Goal: Task Accomplishment & Management: Manage account settings

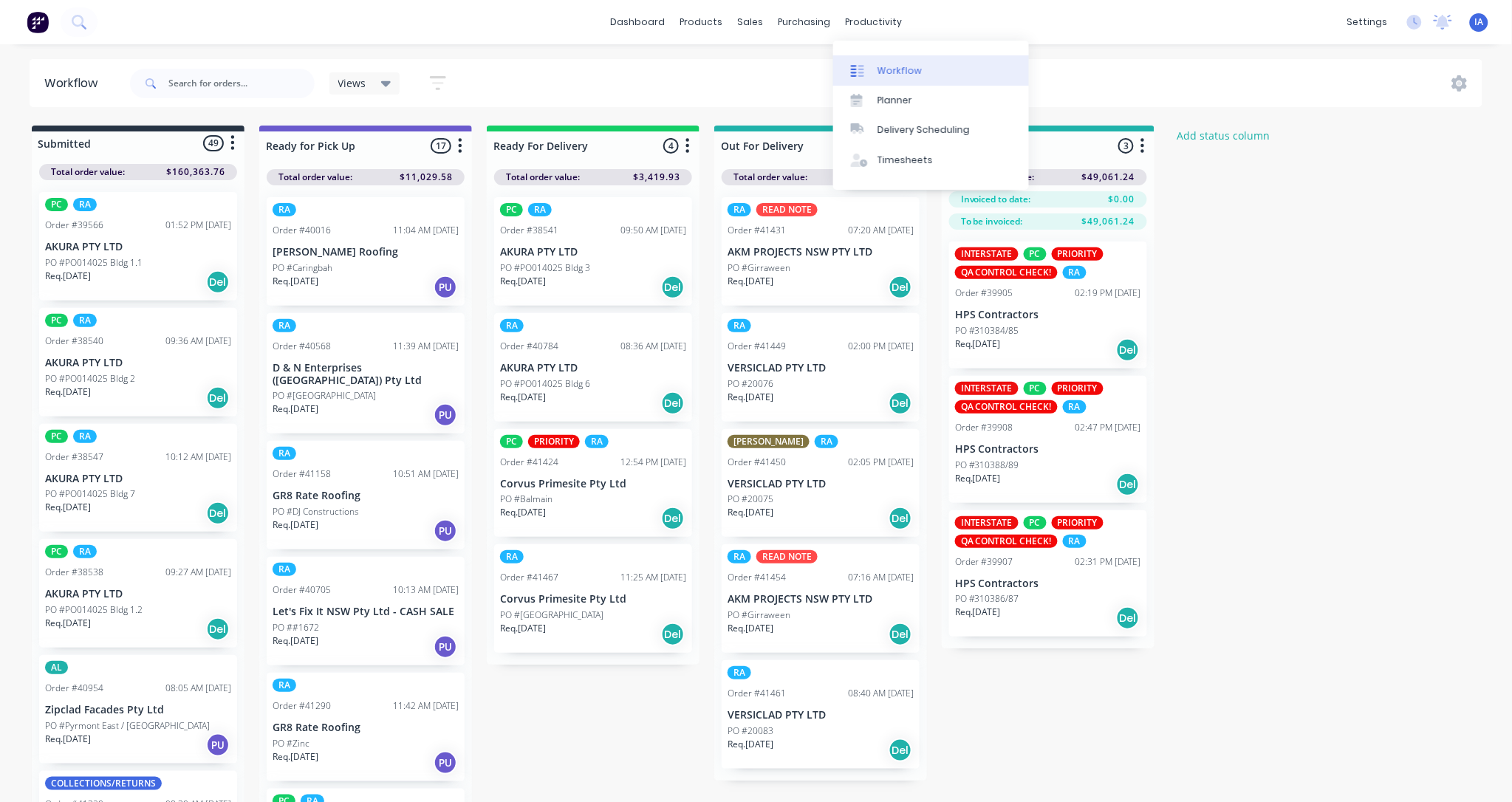
click at [928, 70] on link "Workflow" at bounding box center [930, 70] width 196 height 29
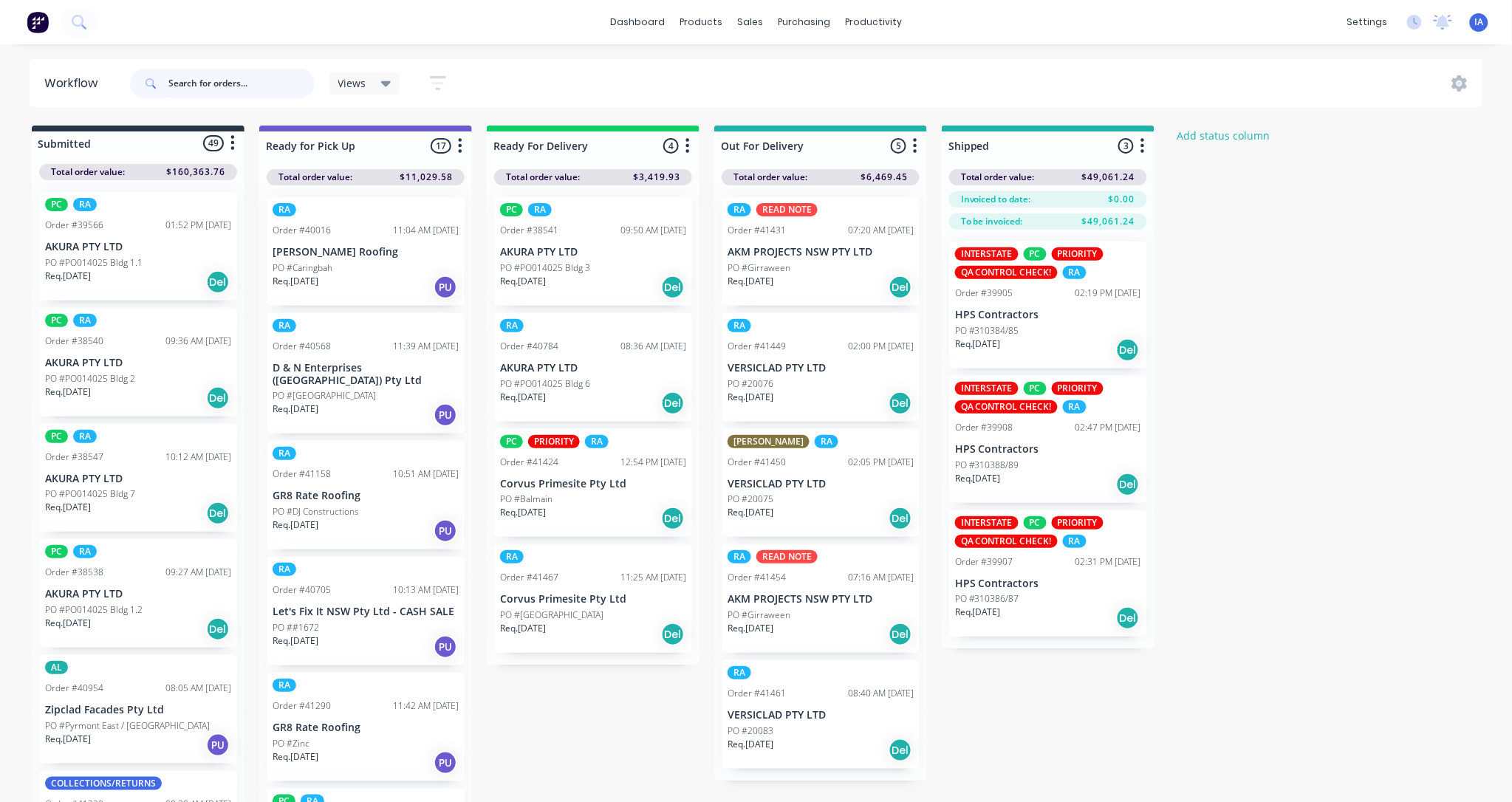
click at [219, 81] on input "text" at bounding box center [241, 84] width 146 height 29
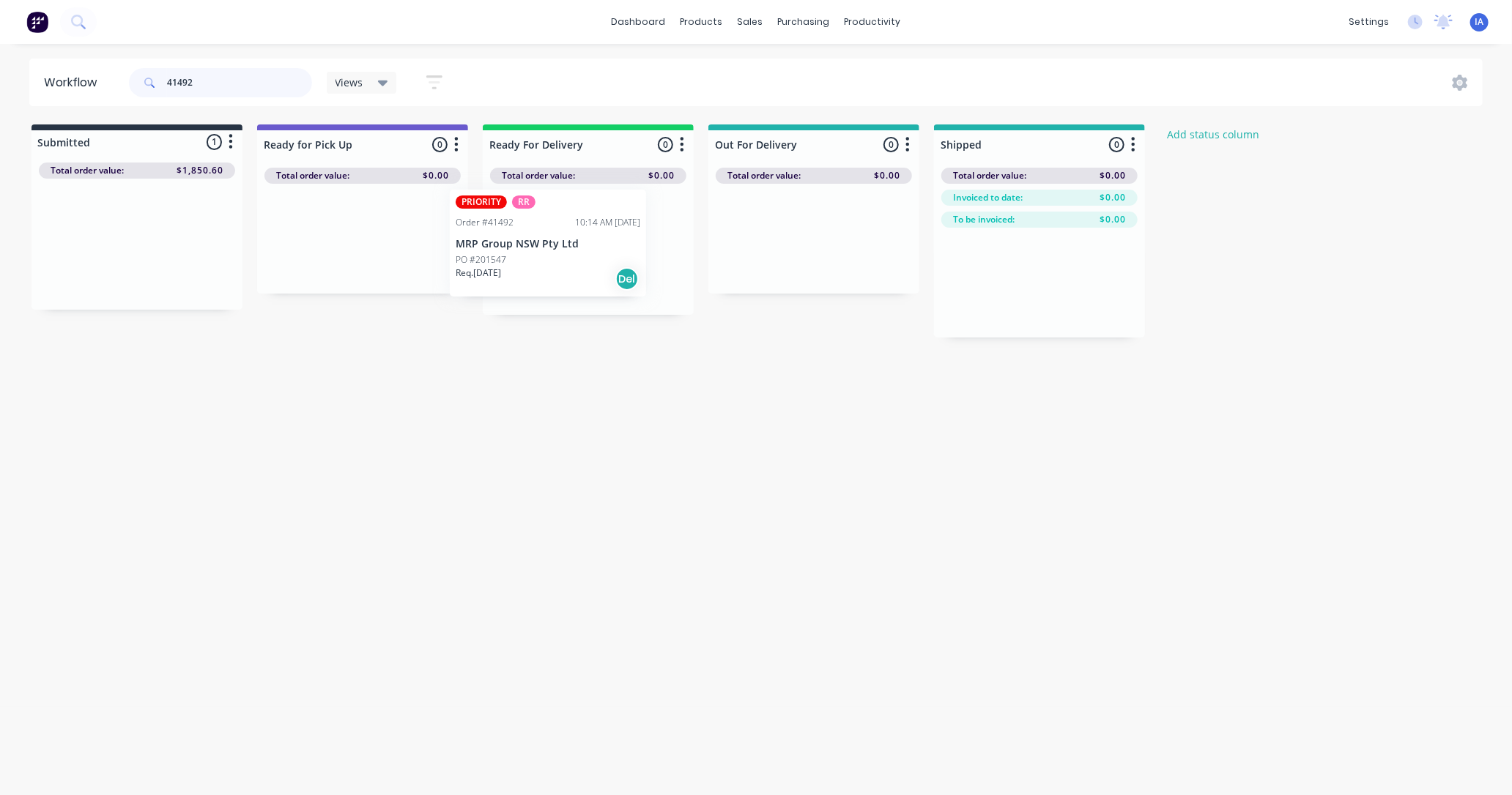
drag, startPoint x: 155, startPoint y: 261, endPoint x: 572, endPoint y: 260, distance: 417.0
click at [572, 260] on div "Submitted 1 Status colour #273444 hex #273444 Save Cancel Summaries Total order…" at bounding box center [785, 231] width 1593 height 213
type input "4"
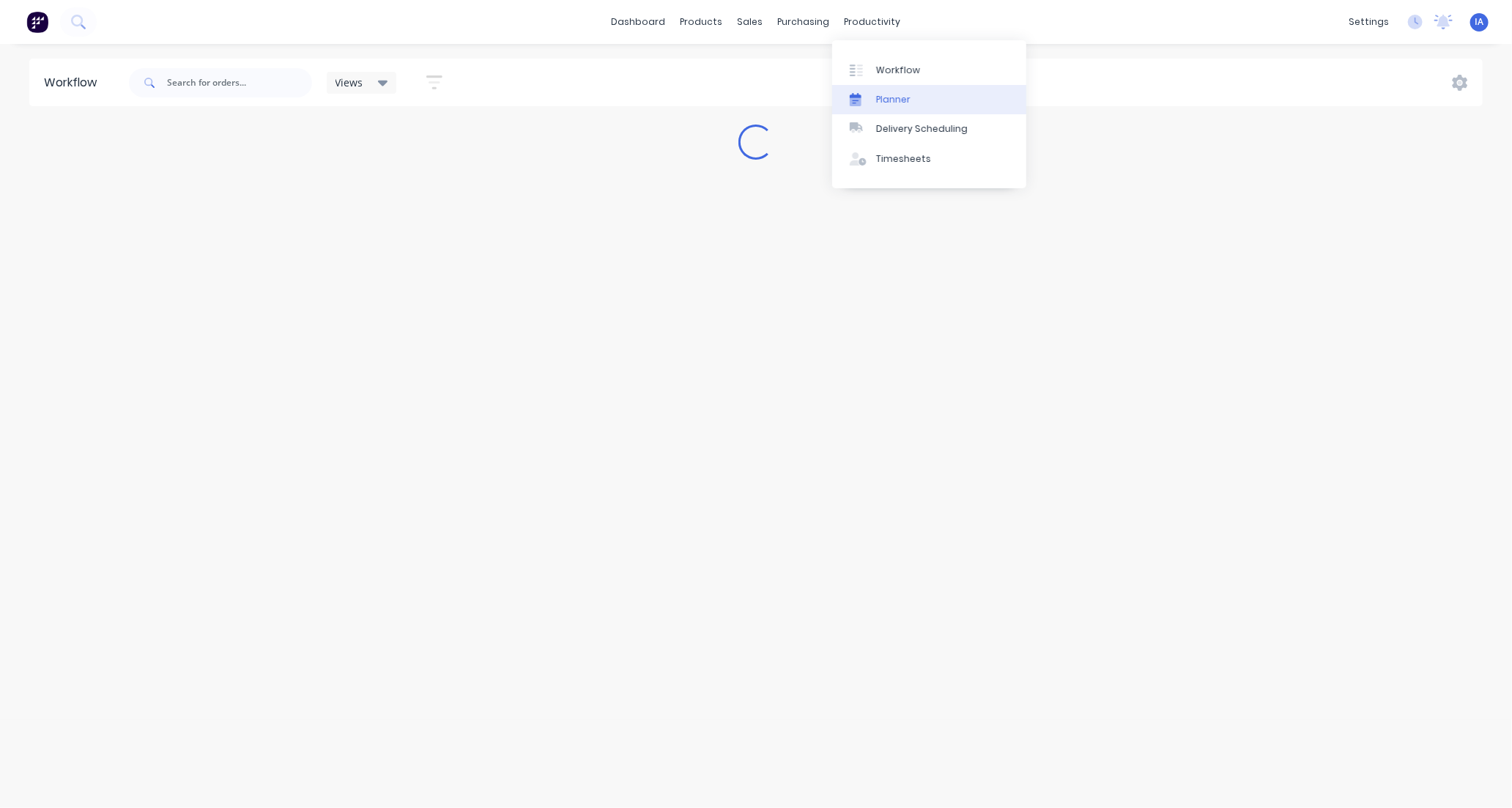
click at [905, 95] on div "Planner" at bounding box center [893, 100] width 35 height 13
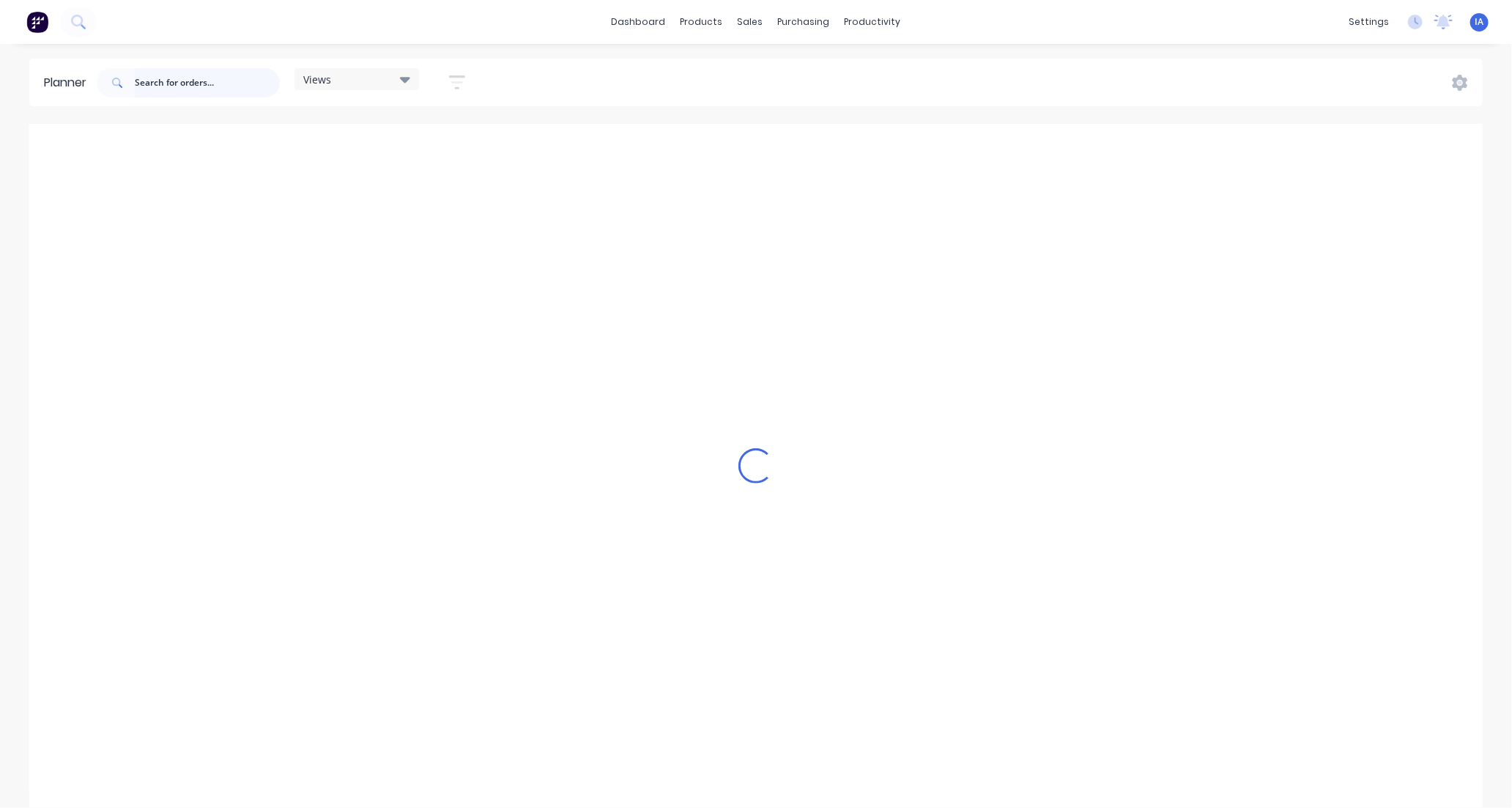
click at [209, 83] on input "text" at bounding box center [207, 83] width 145 height 29
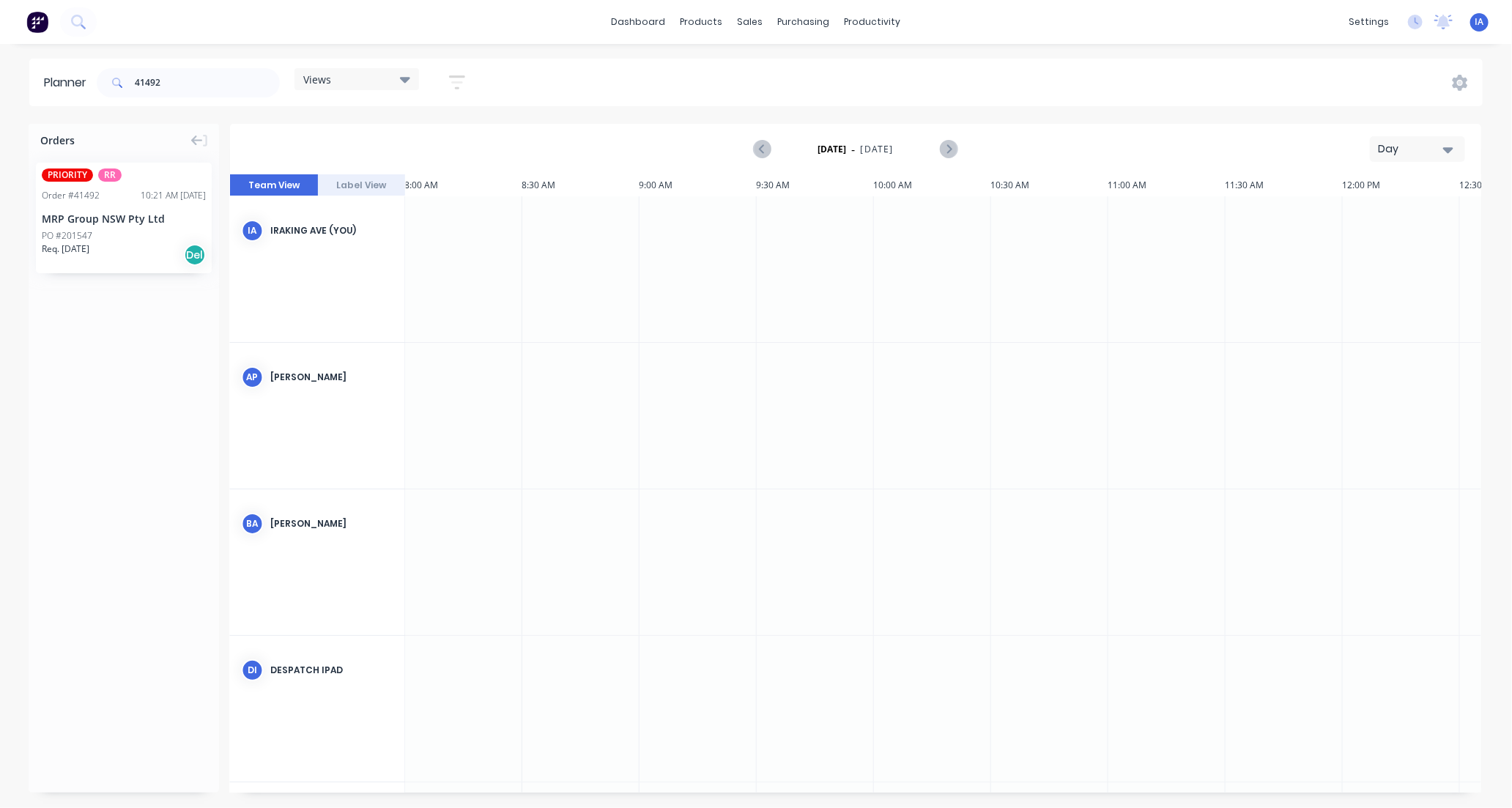
click at [1448, 143] on icon "button" at bounding box center [1448, 150] width 10 height 16
click at [1455, 251] on div "Month" at bounding box center [1391, 246] width 145 height 29
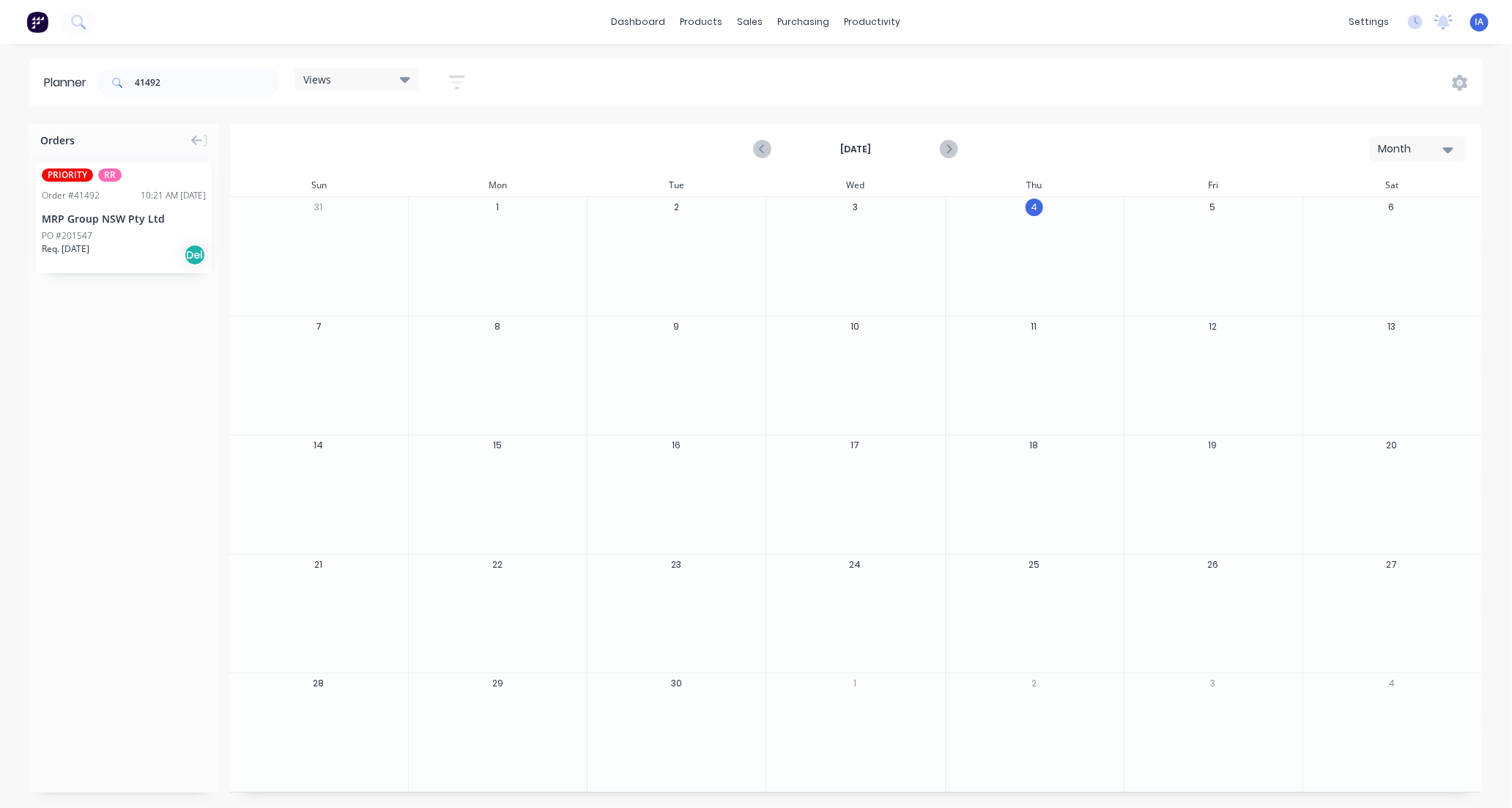
click at [1444, 144] on icon "button" at bounding box center [1448, 150] width 10 height 16
click at [1411, 191] on div "Day" at bounding box center [1391, 188] width 145 height 29
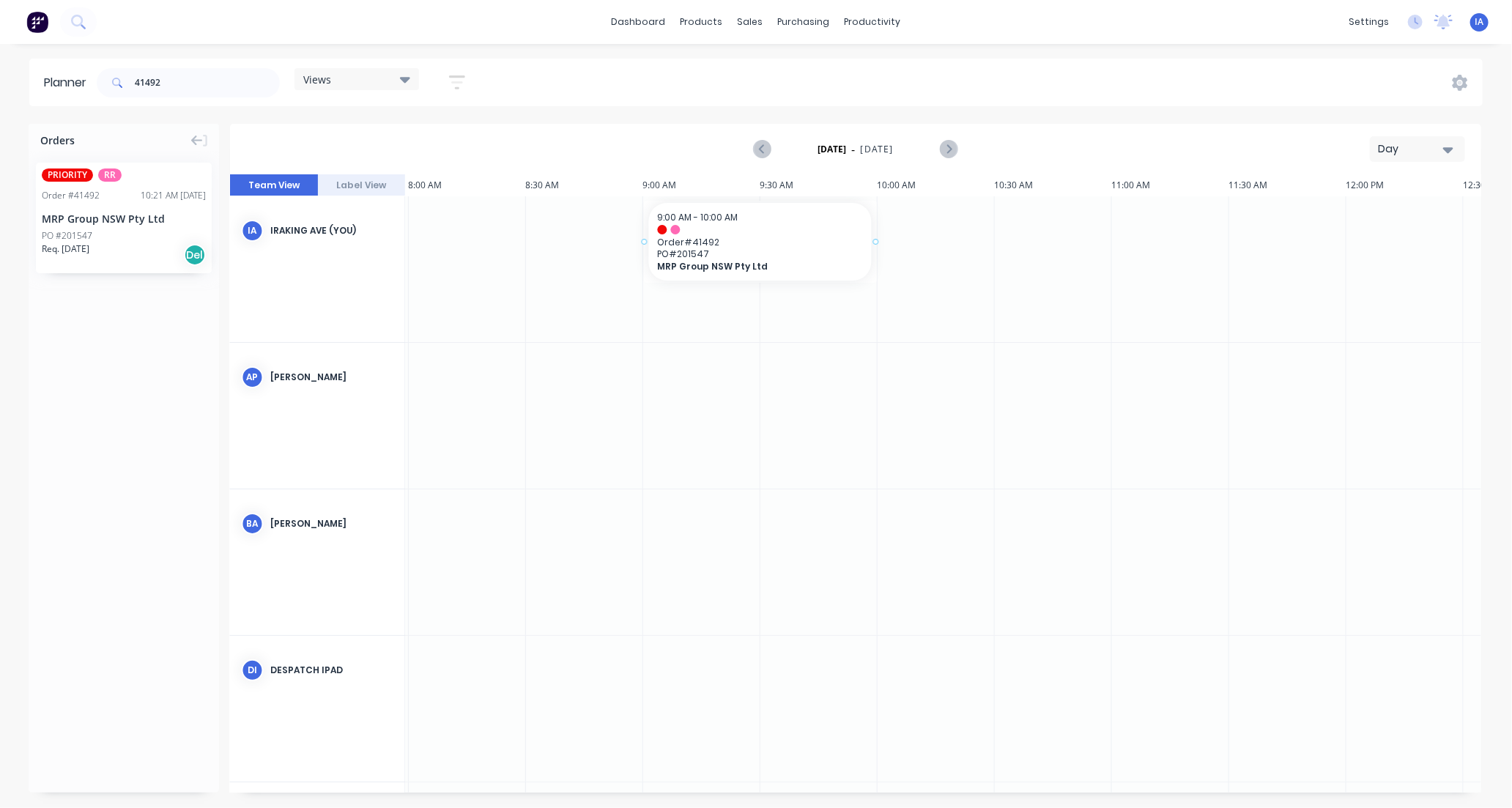
drag, startPoint x: 130, startPoint y: 236, endPoint x: 651, endPoint y: 227, distance: 521.1
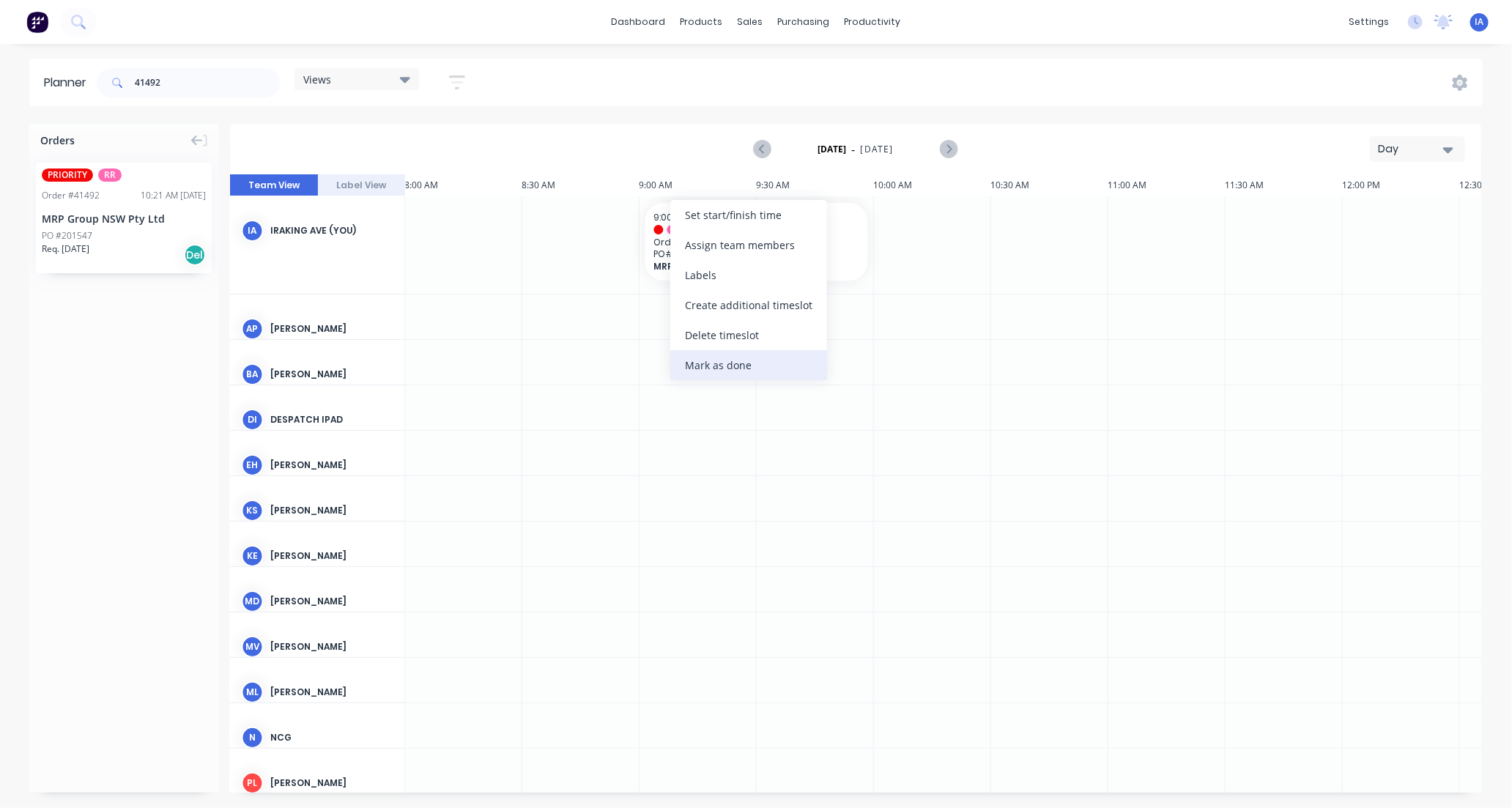
click at [749, 359] on div "Mark as done" at bounding box center [749, 365] width 157 height 30
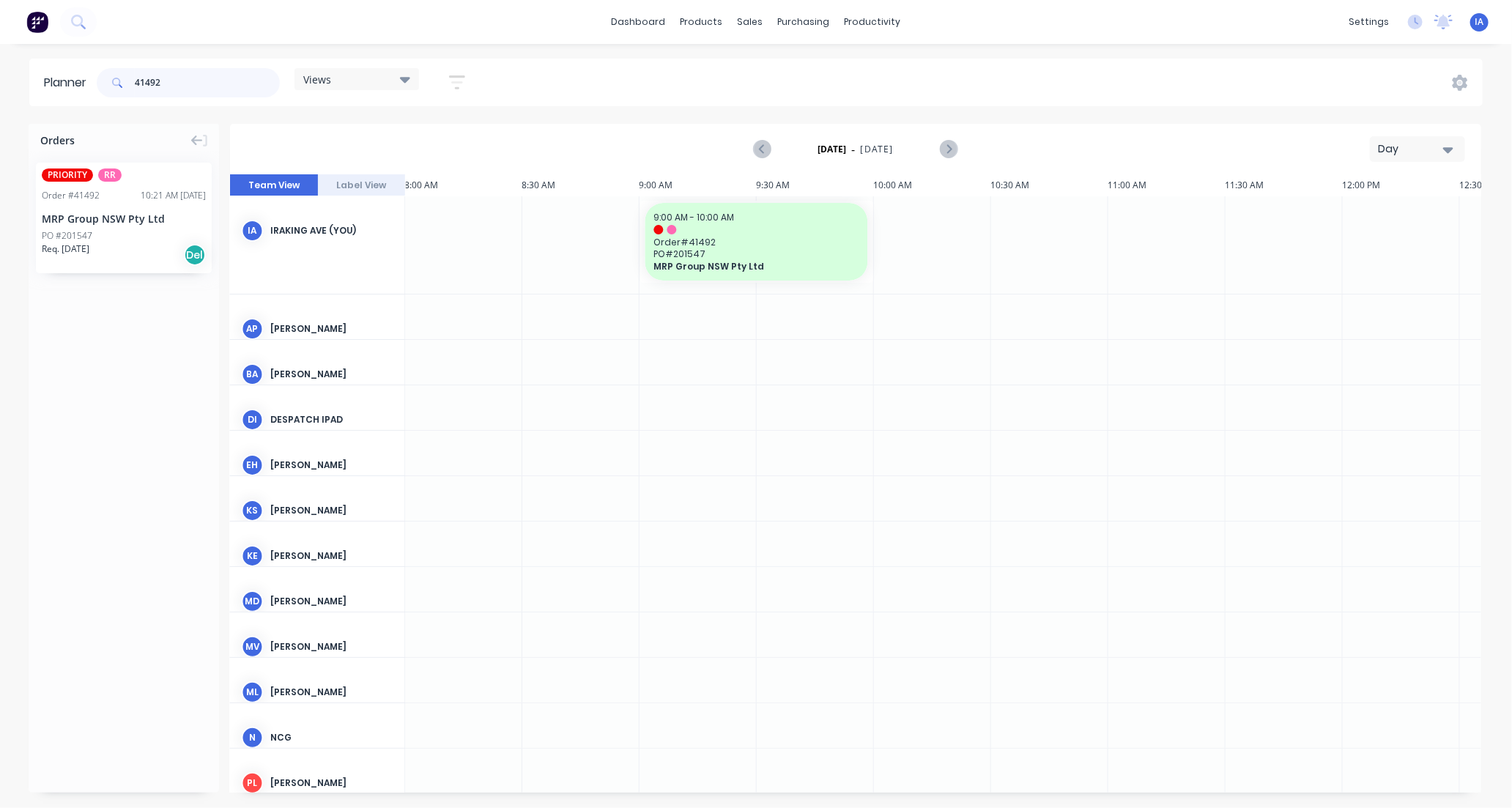
click at [193, 76] on input "41492" at bounding box center [207, 83] width 145 height 29
type input "4"
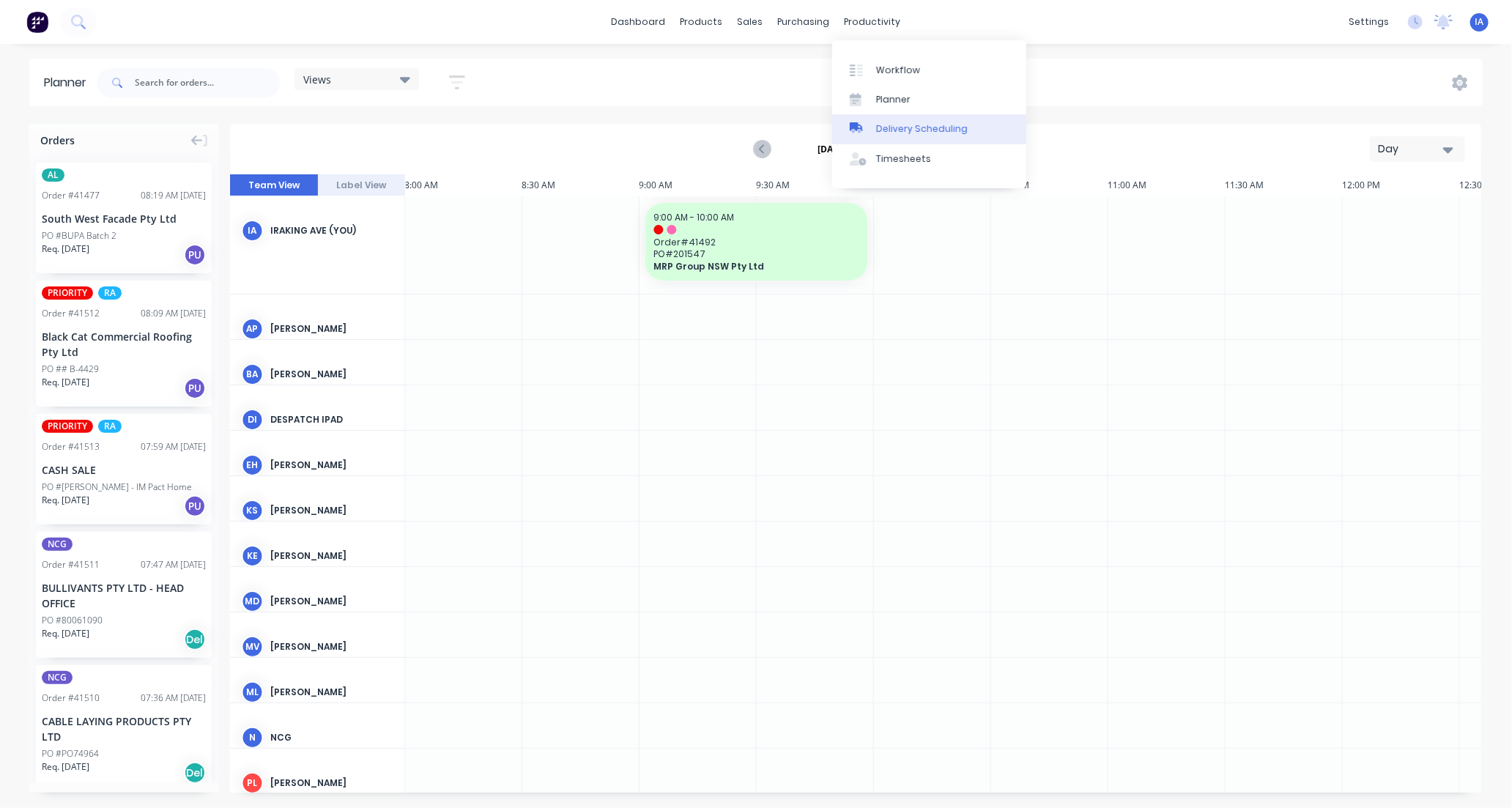
click at [920, 126] on div "Delivery Scheduling" at bounding box center [922, 129] width 92 height 13
